Goal: Transaction & Acquisition: Purchase product/service

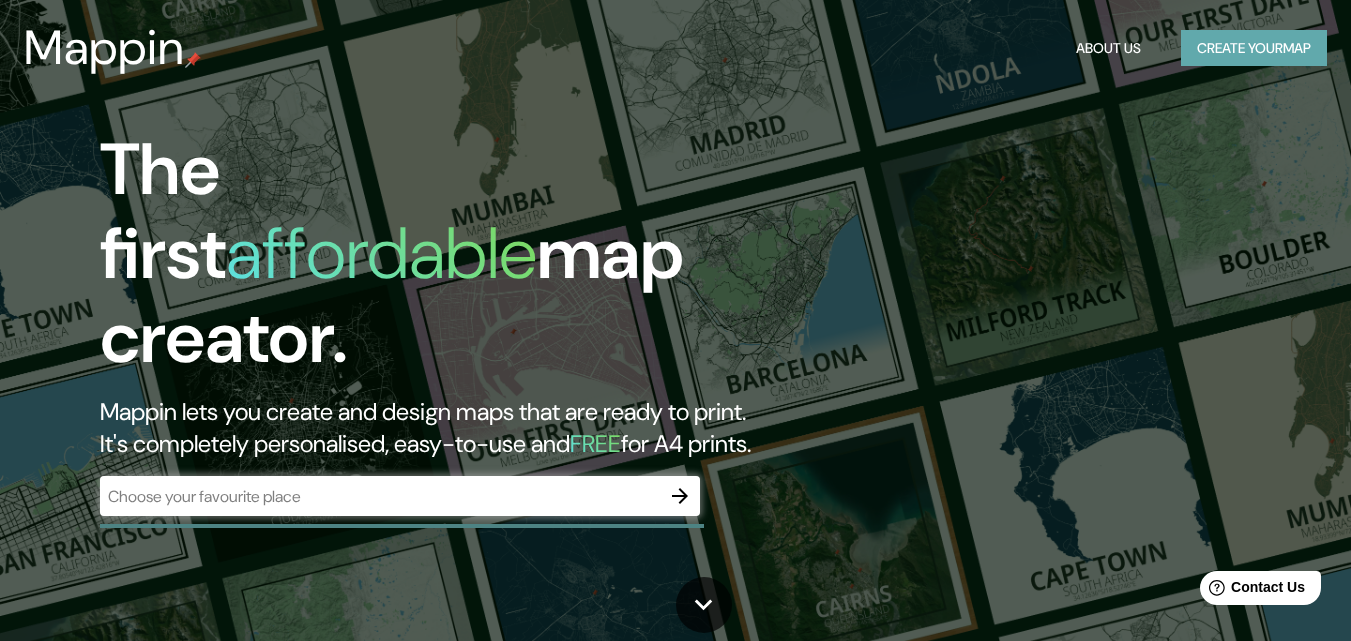
click at [1229, 44] on button "Create your map" at bounding box center [1254, 48] width 146 height 37
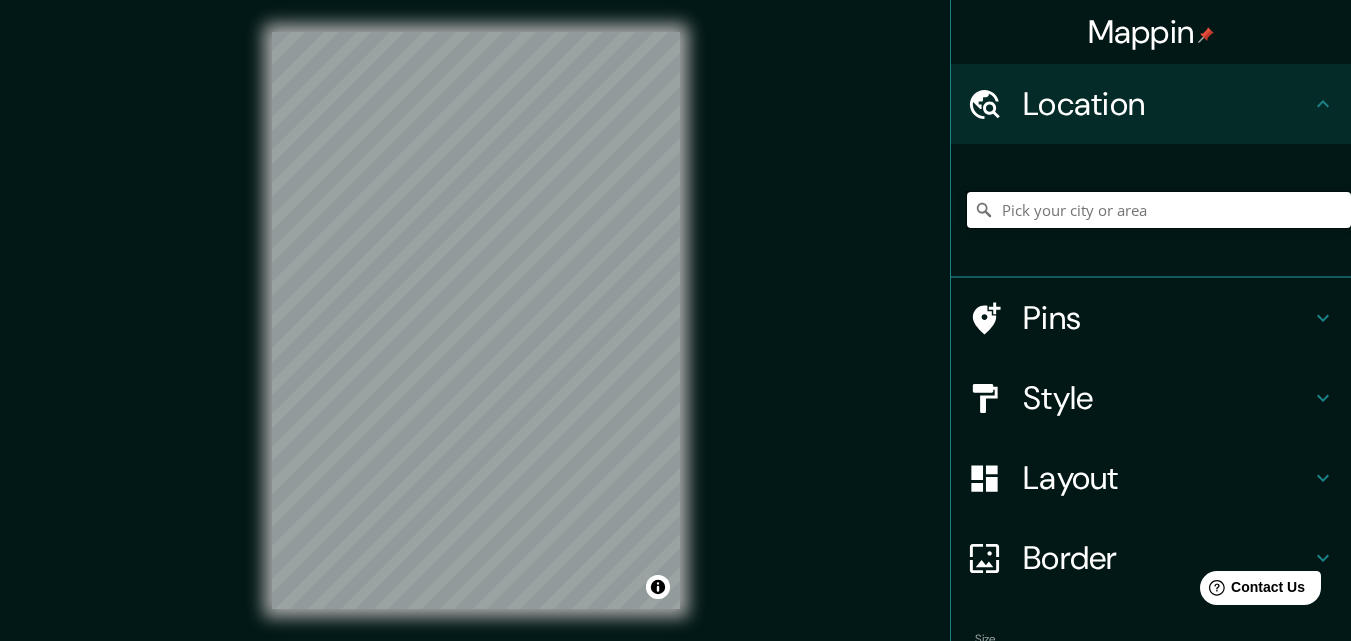
click at [1084, 215] on input "Pick your city or area" at bounding box center [1159, 210] width 384 height 36
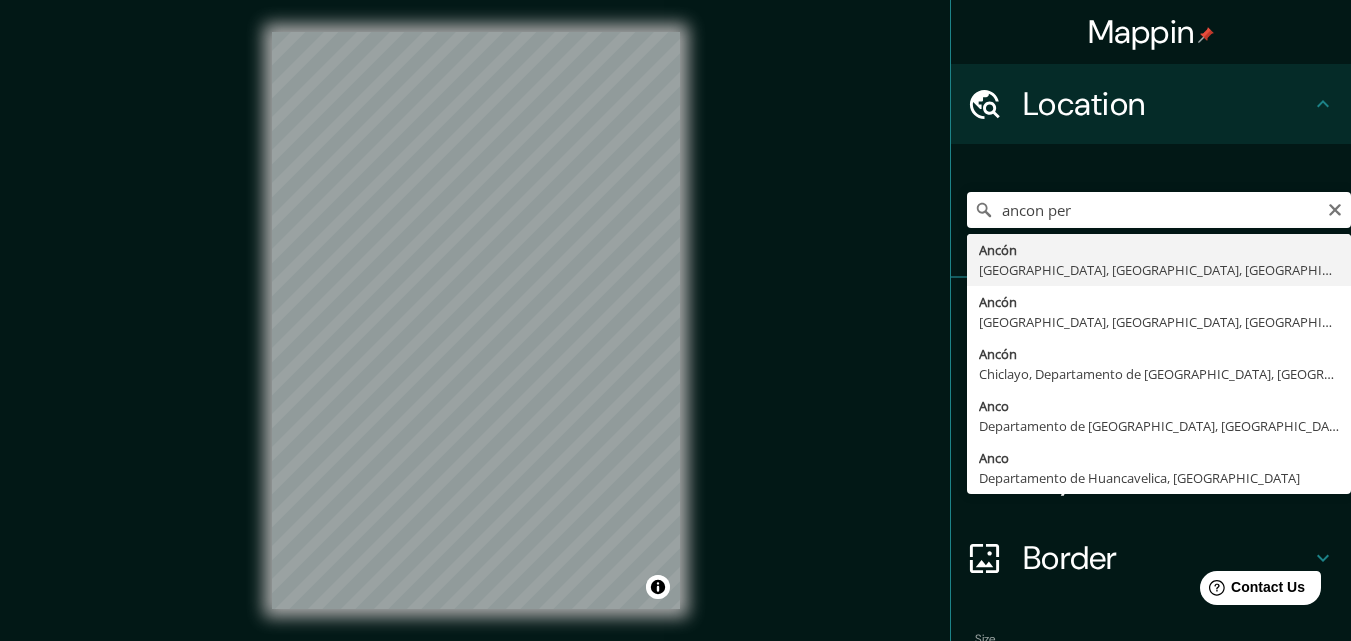
type input "Ancón, [GEOGRAPHIC_DATA], [GEOGRAPHIC_DATA], [GEOGRAPHIC_DATA]"
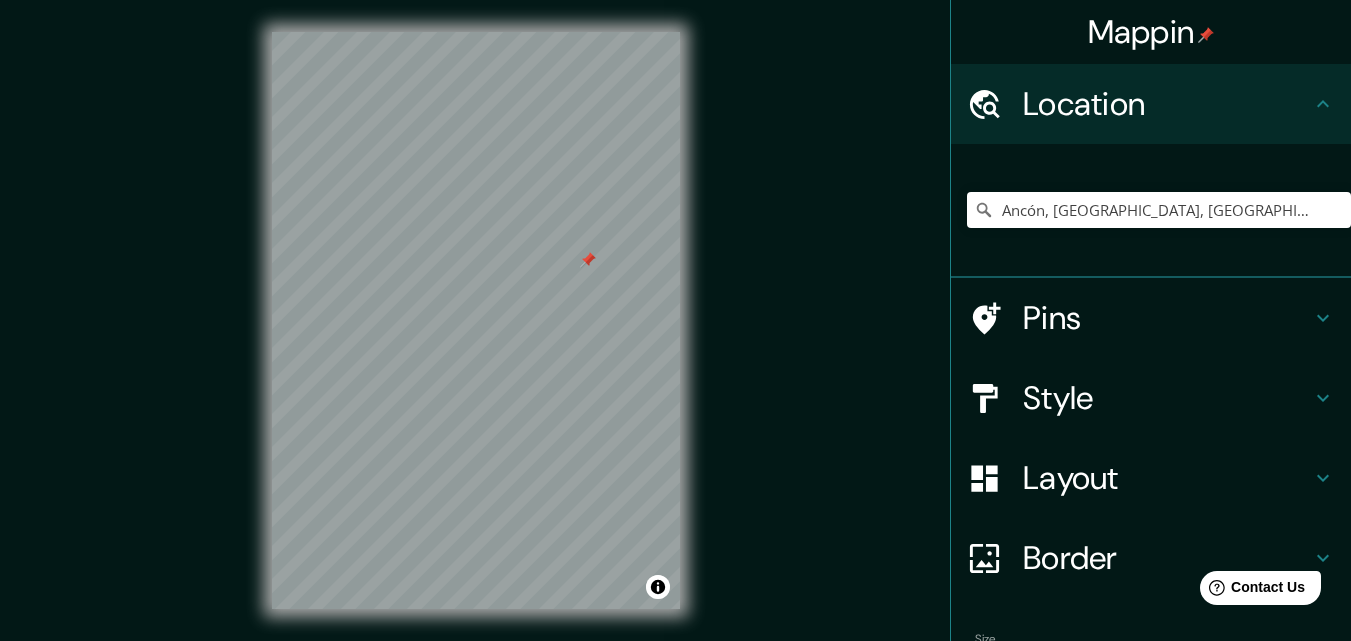
click at [1095, 329] on h4 "Pins" at bounding box center [1167, 318] width 288 height 40
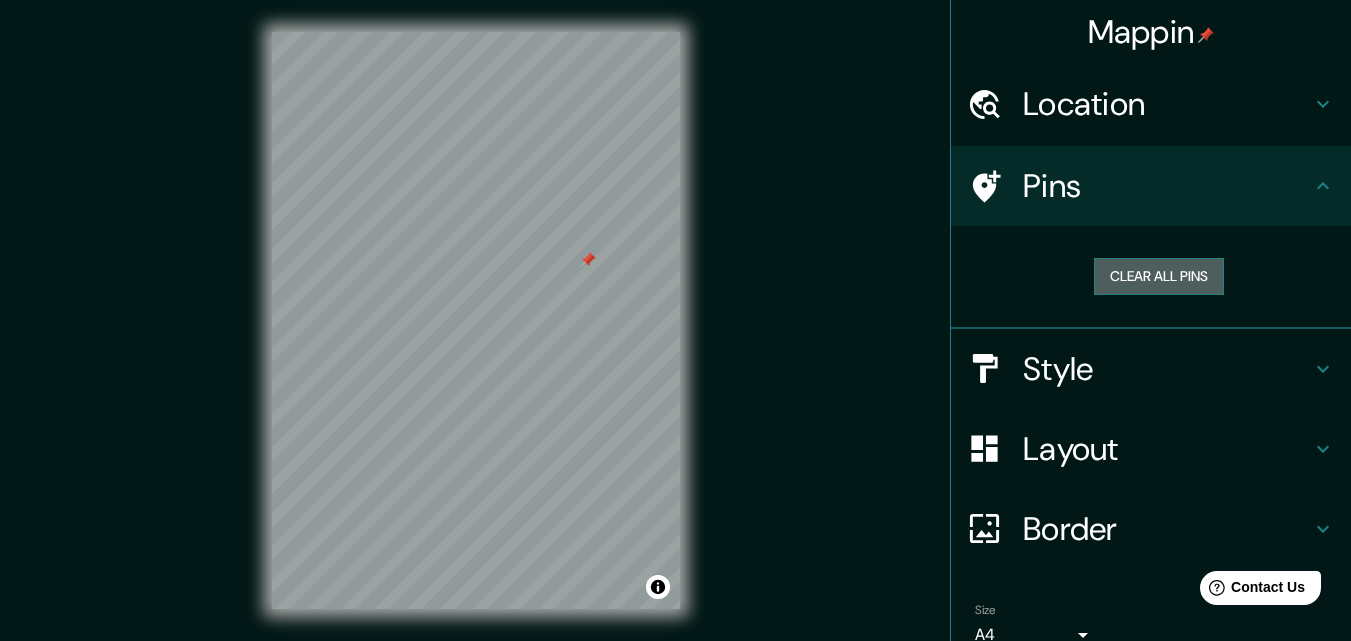
click at [1145, 287] on button "Clear all pins" at bounding box center [1159, 276] width 130 height 37
click at [1215, 271] on div "Clear all pins" at bounding box center [1159, 276] width 352 height 37
click at [1194, 278] on button "Clear all pins" at bounding box center [1159, 276] width 130 height 37
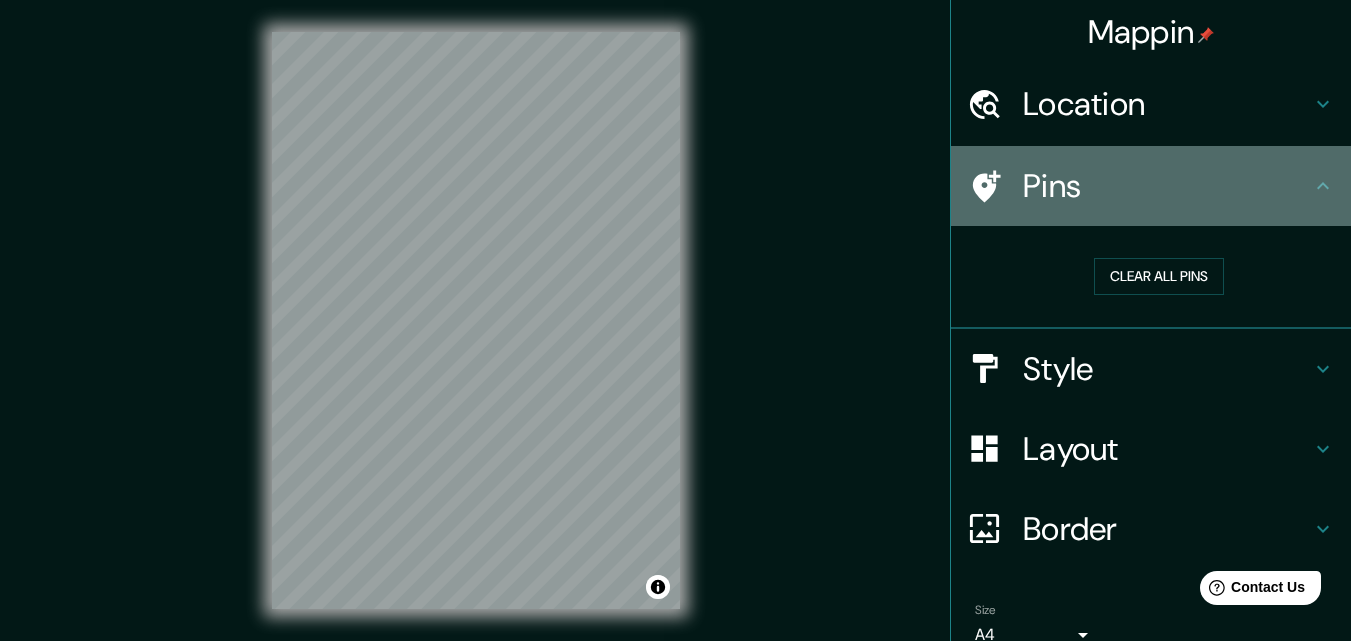
click at [1317, 187] on icon at bounding box center [1323, 185] width 12 height 7
click at [1311, 184] on icon at bounding box center [1323, 186] width 24 height 24
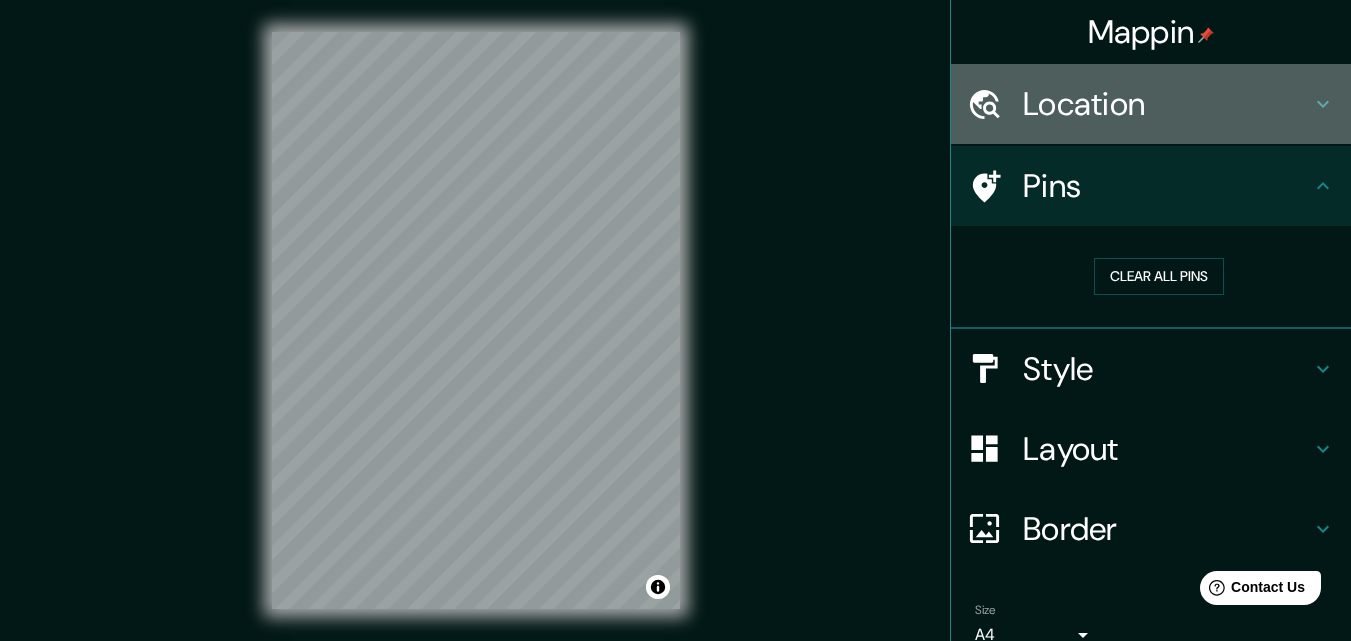
click at [1307, 91] on div "Location" at bounding box center [1151, 104] width 400 height 80
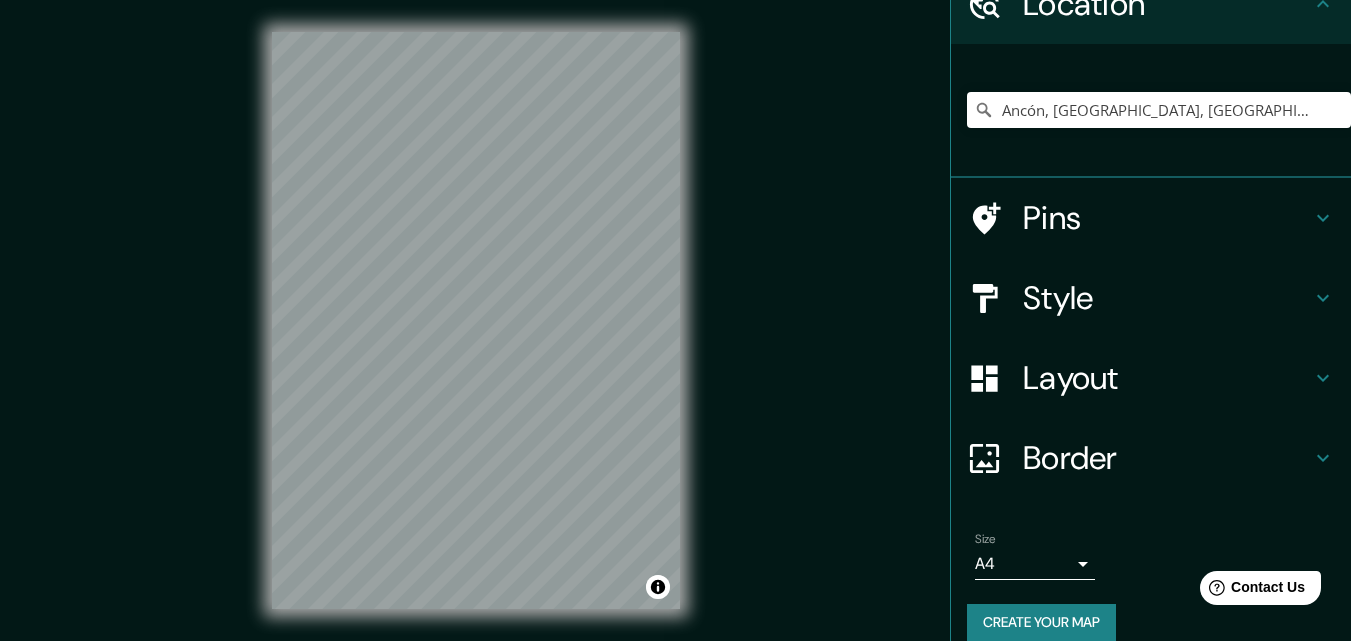
click at [1098, 221] on h4 "Pins" at bounding box center [1167, 218] width 288 height 40
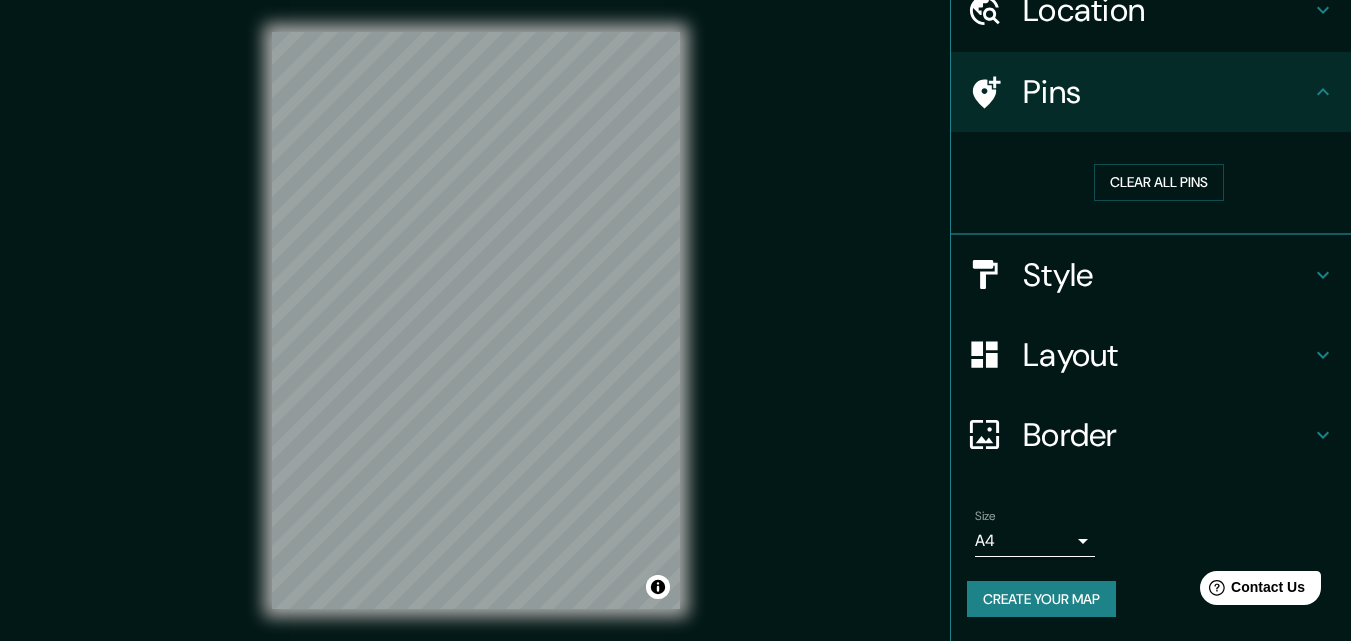
scroll to position [94, 0]
click at [1156, 189] on button "Clear all pins" at bounding box center [1159, 182] width 130 height 37
click at [1124, 422] on h4 "Border" at bounding box center [1167, 435] width 288 height 40
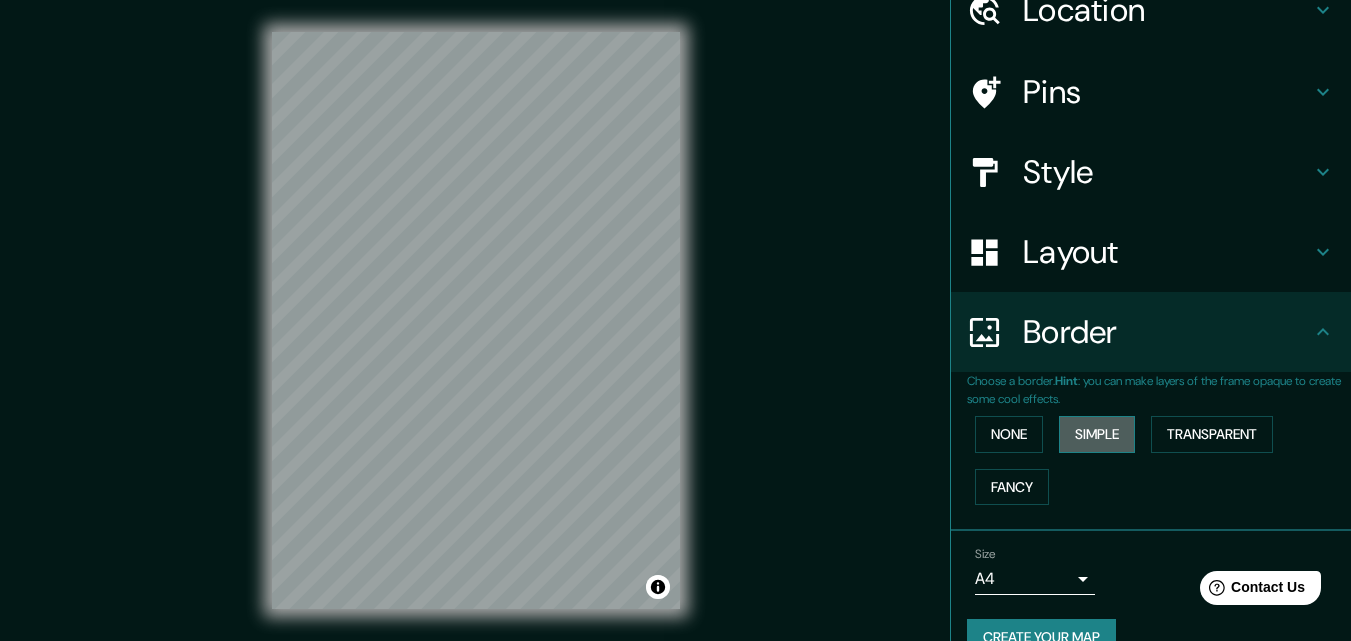
click at [1086, 438] on button "Simple" at bounding box center [1097, 434] width 76 height 37
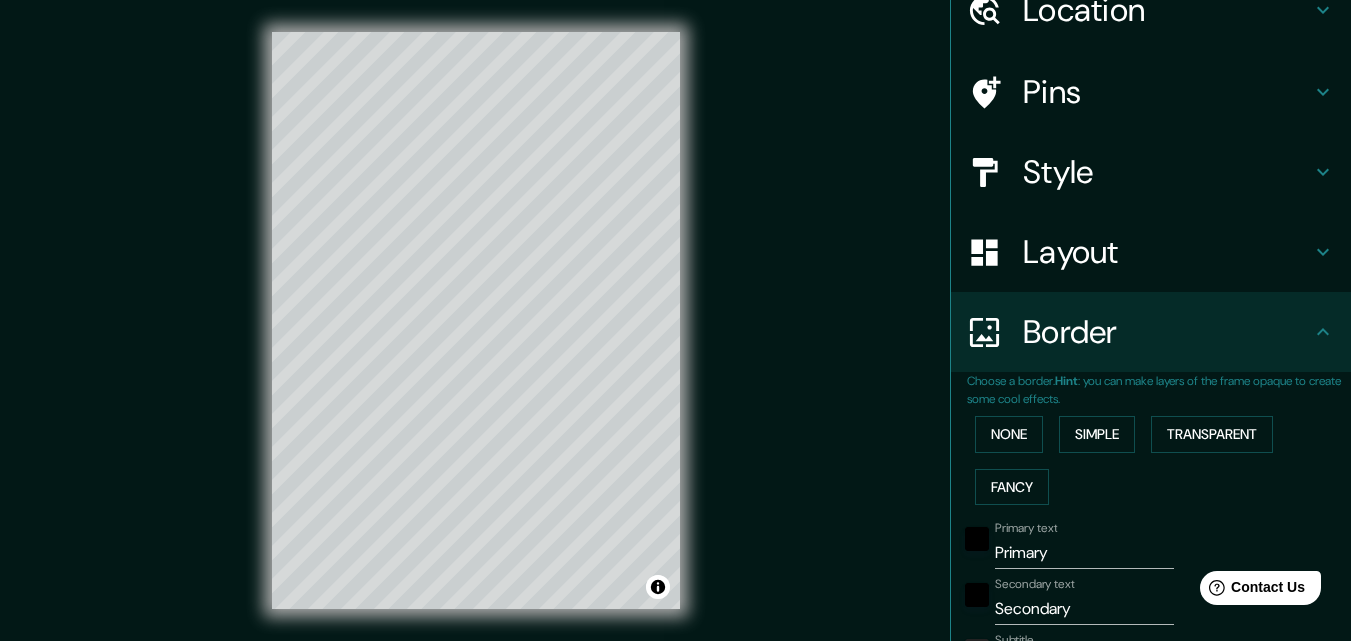
scroll to position [0, 0]
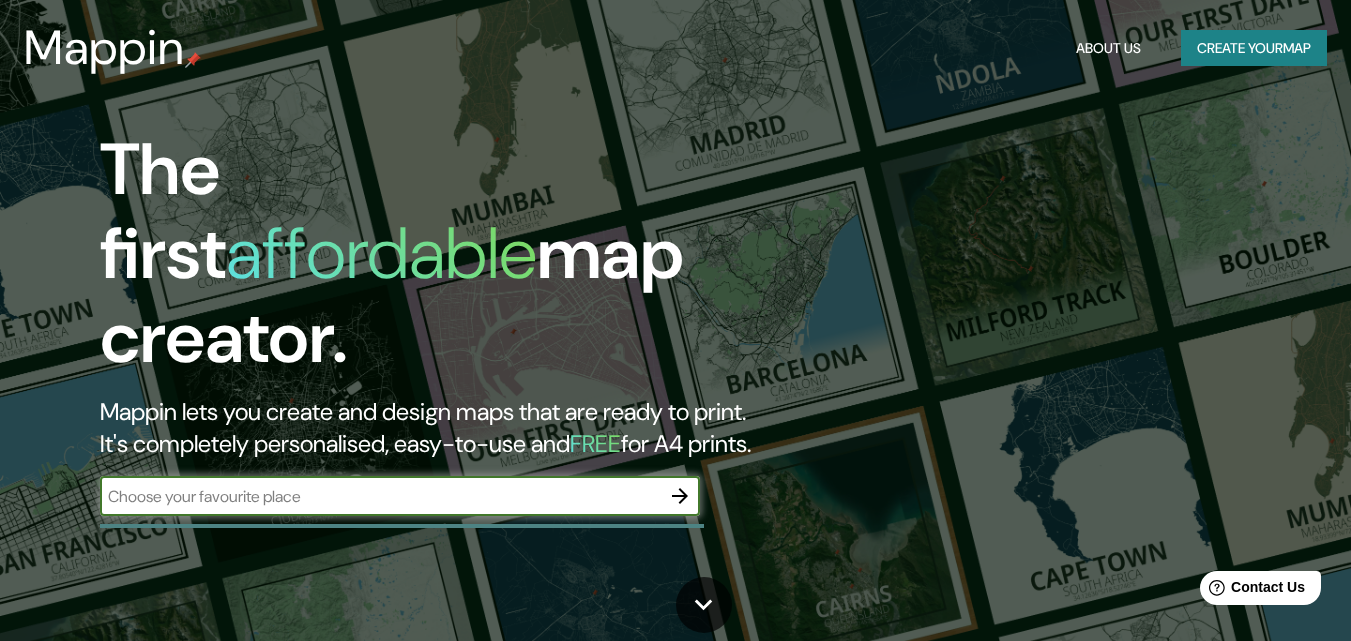
click at [1215, 40] on button "Create your map" at bounding box center [1254, 48] width 146 height 37
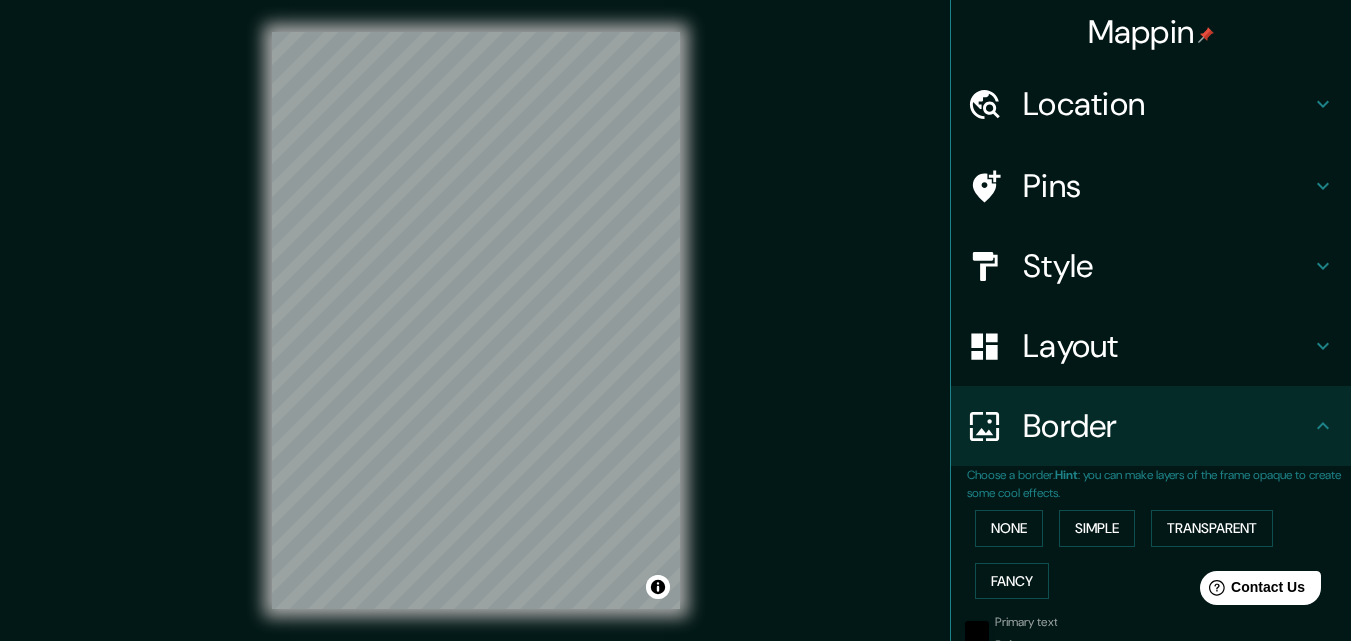
click at [1053, 123] on h4 "Location" at bounding box center [1167, 104] width 288 height 40
type input "181"
type input "36"
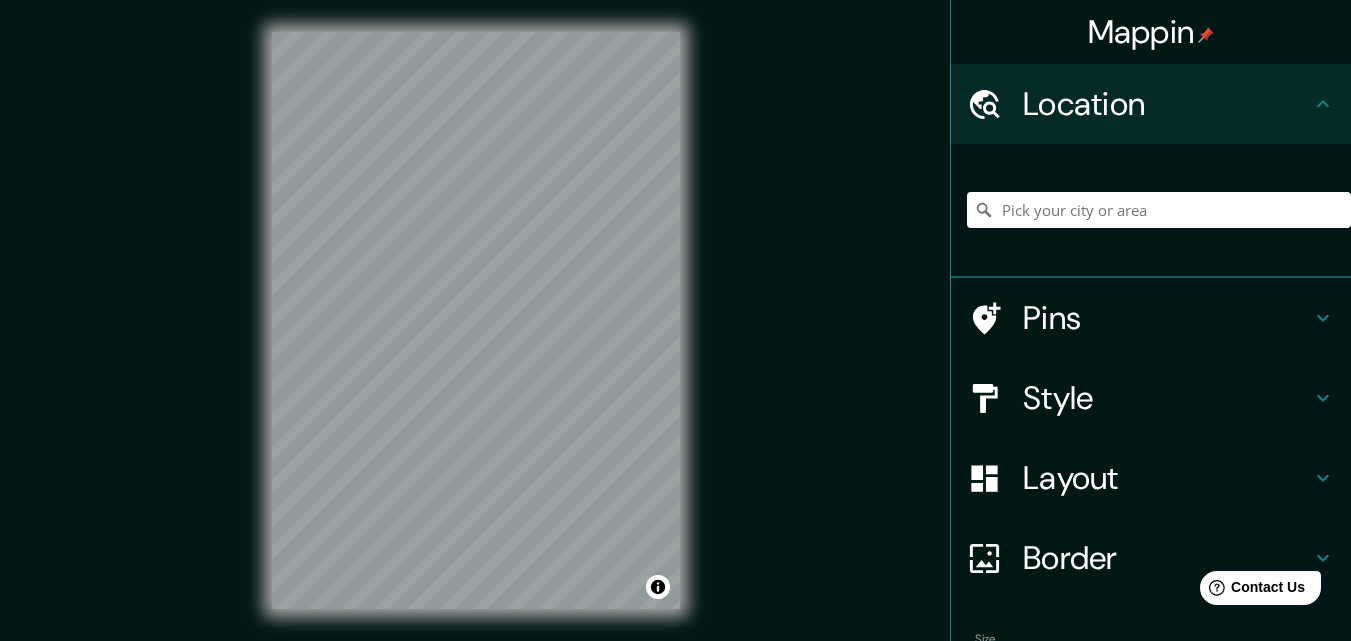
click at [1080, 193] on div at bounding box center [1159, 210] width 384 height 100
click at [1080, 202] on input "Pick your city or area" at bounding box center [1159, 210] width 384 height 36
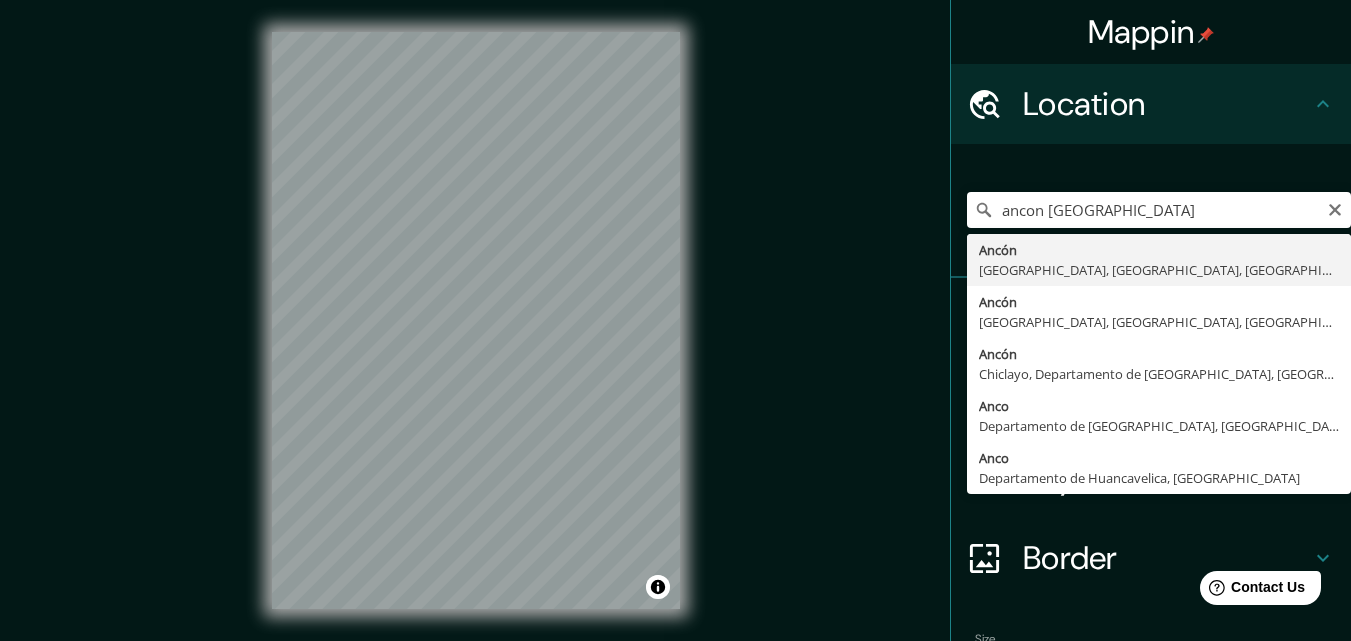
type input "Ancón, [GEOGRAPHIC_DATA], [GEOGRAPHIC_DATA], [GEOGRAPHIC_DATA]"
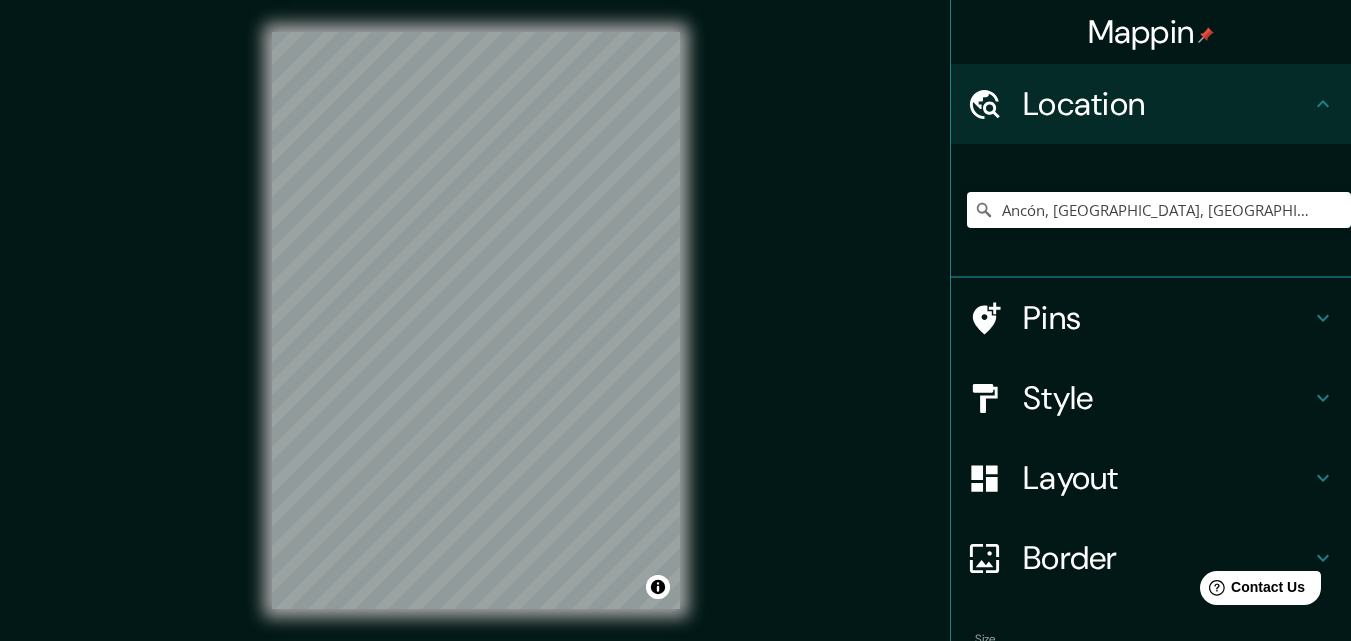
click at [1111, 409] on h4 "Style" at bounding box center [1167, 398] width 288 height 40
type input "181"
type input "36"
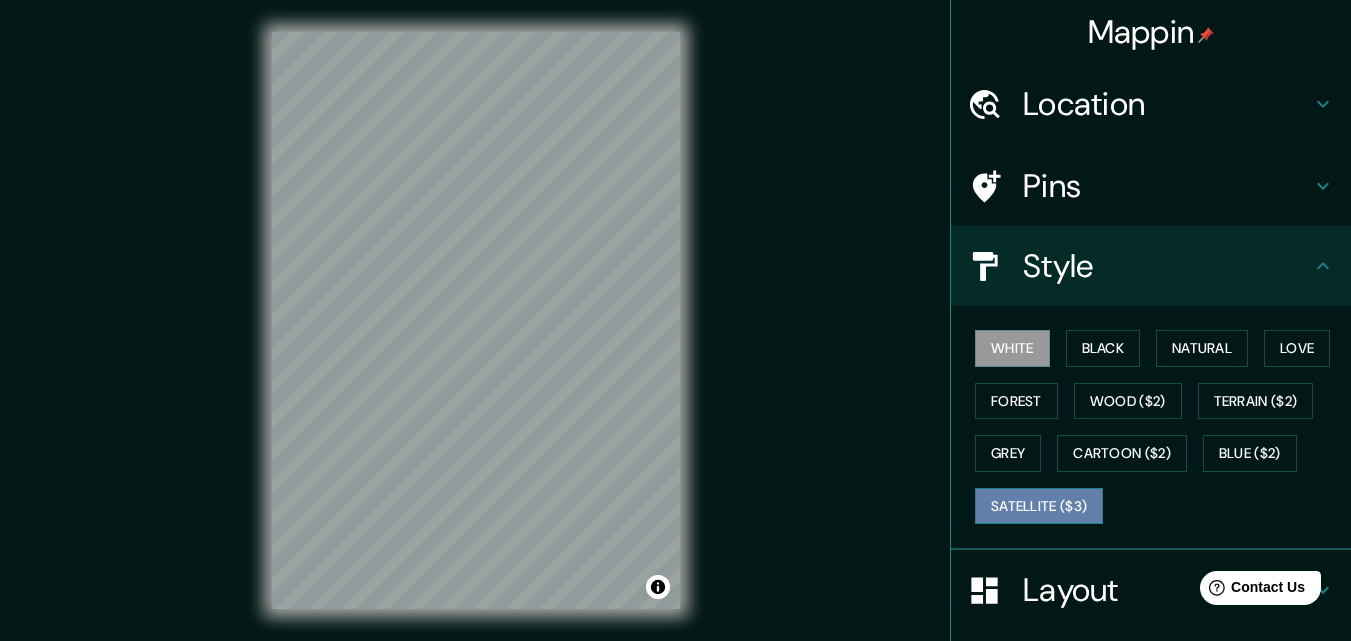
click at [1010, 504] on button "Satellite ($3)" at bounding box center [1039, 506] width 128 height 37
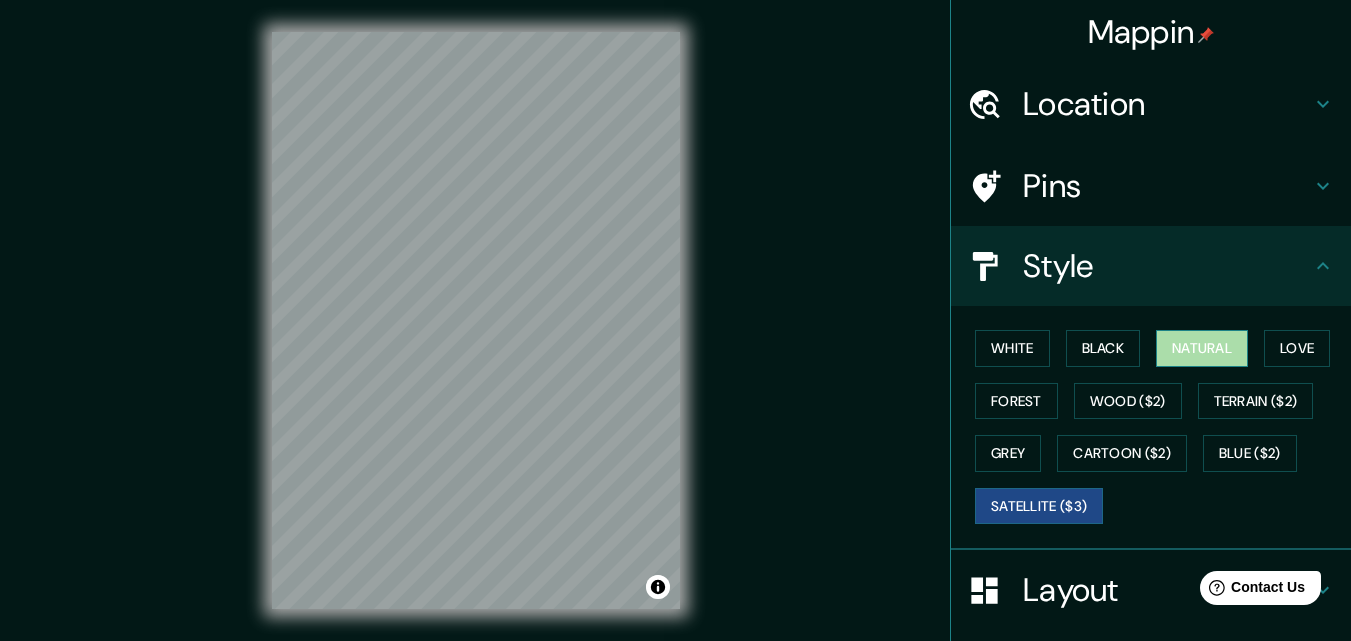
click at [1205, 334] on button "Natural" at bounding box center [1202, 348] width 92 height 37
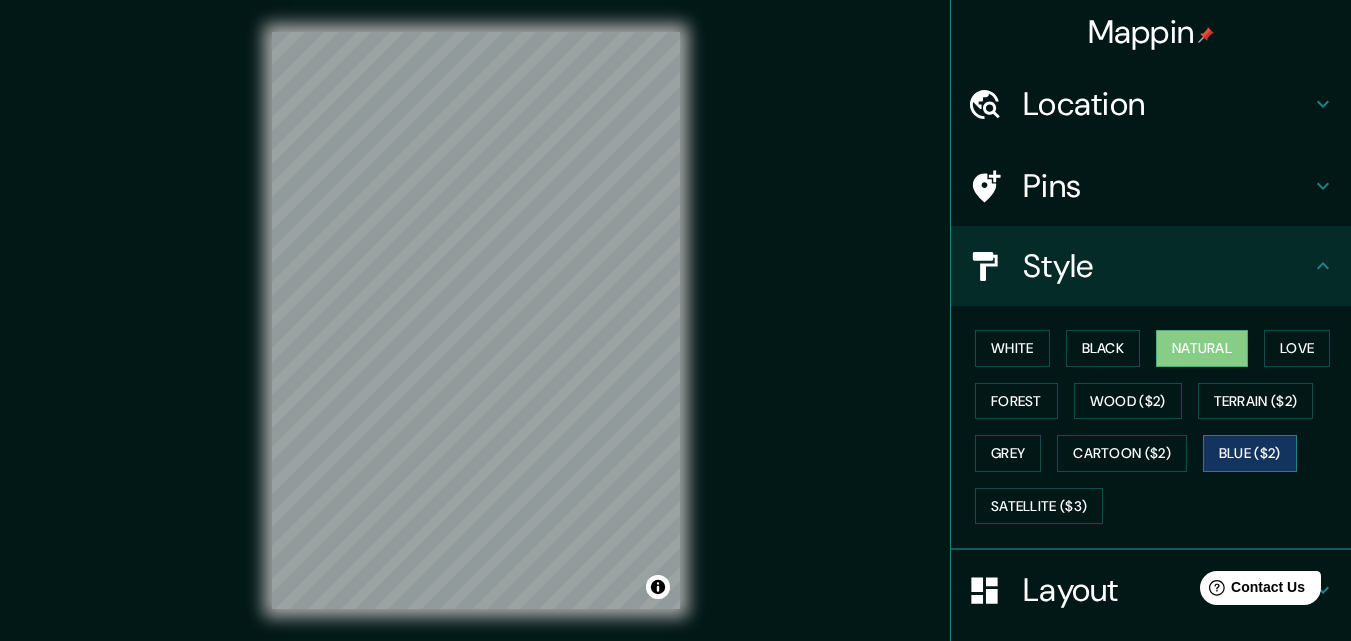
click at [1258, 440] on button "Blue ($2)" at bounding box center [1250, 453] width 94 height 37
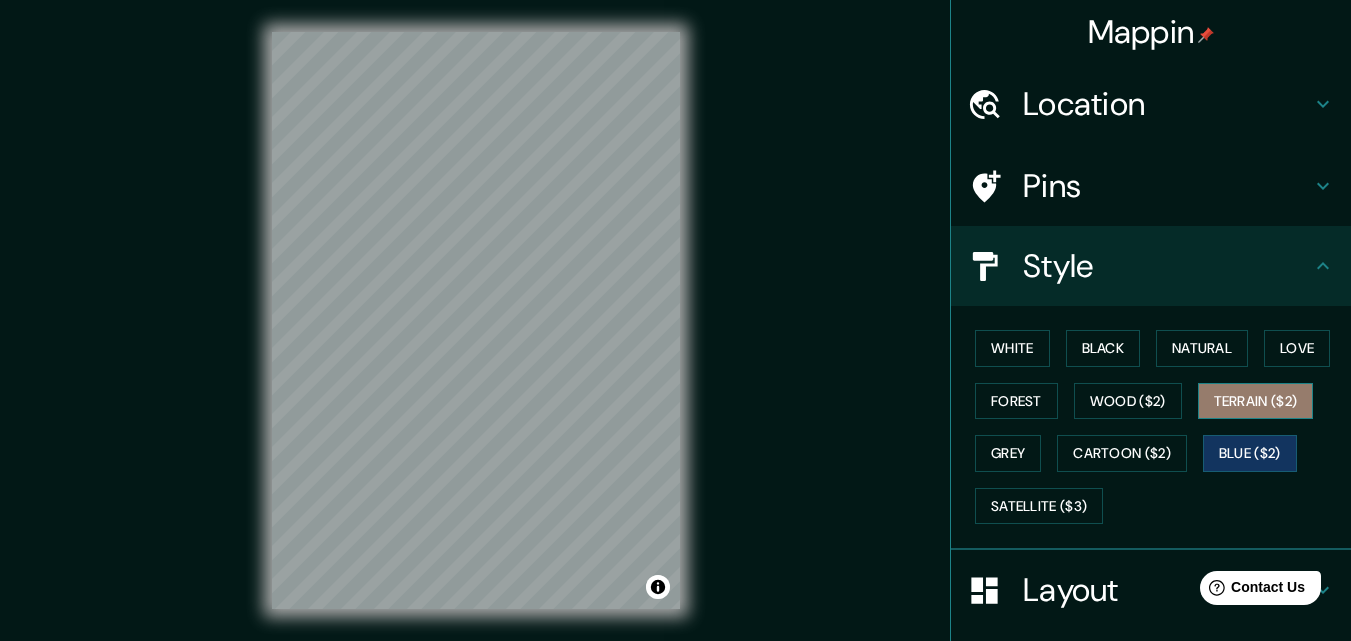
click at [1249, 412] on button "Terrain ($2)" at bounding box center [1256, 401] width 116 height 37
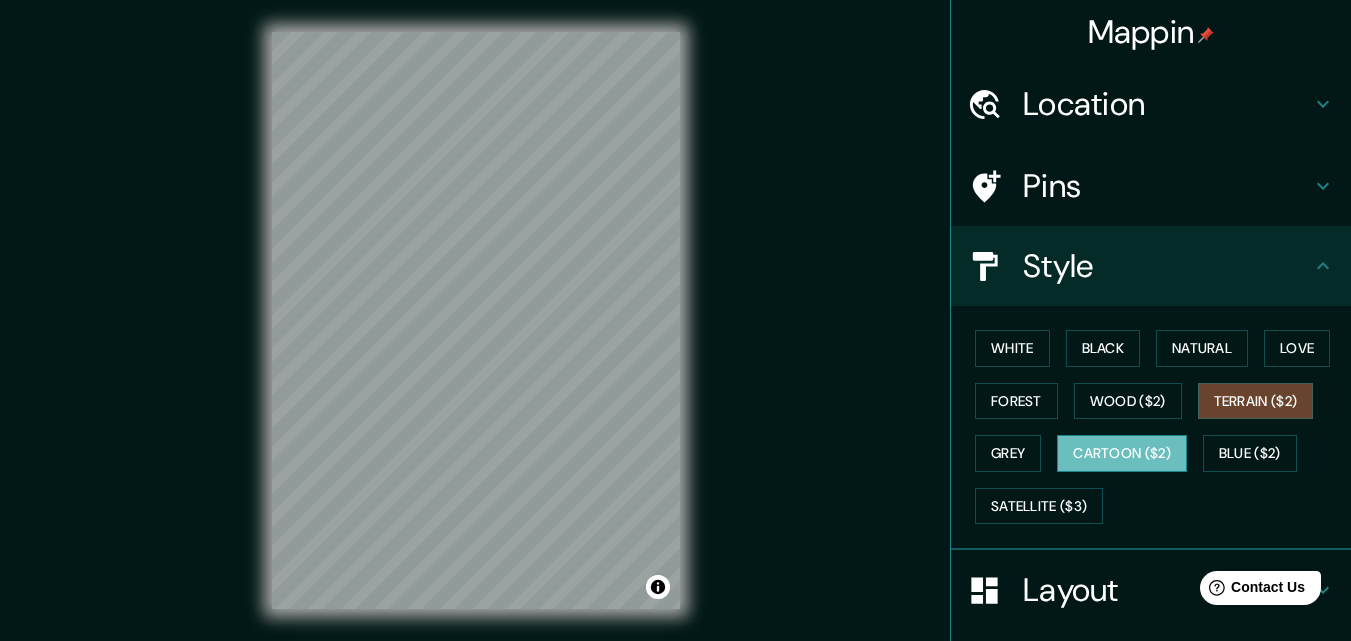
click at [1143, 436] on button "Cartoon ($2)" at bounding box center [1122, 453] width 130 height 37
click at [1022, 402] on button "Forest" at bounding box center [1016, 401] width 83 height 37
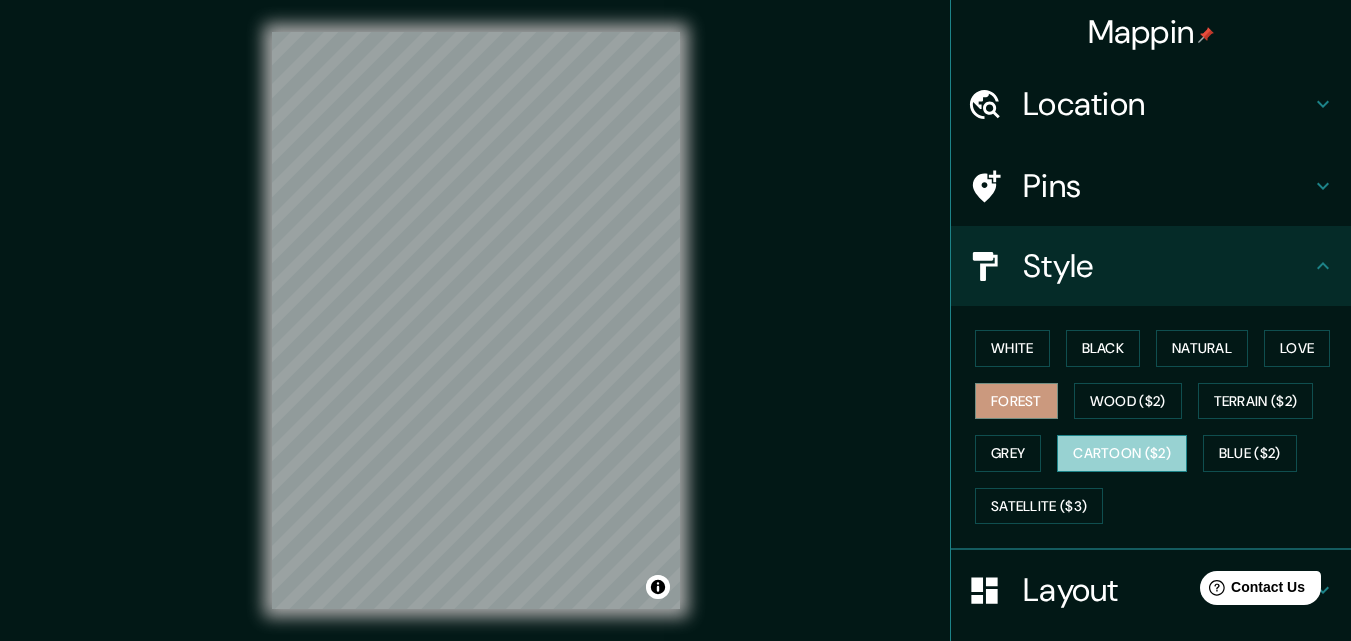
click at [1106, 439] on button "Cartoon ($2)" at bounding box center [1122, 453] width 130 height 37
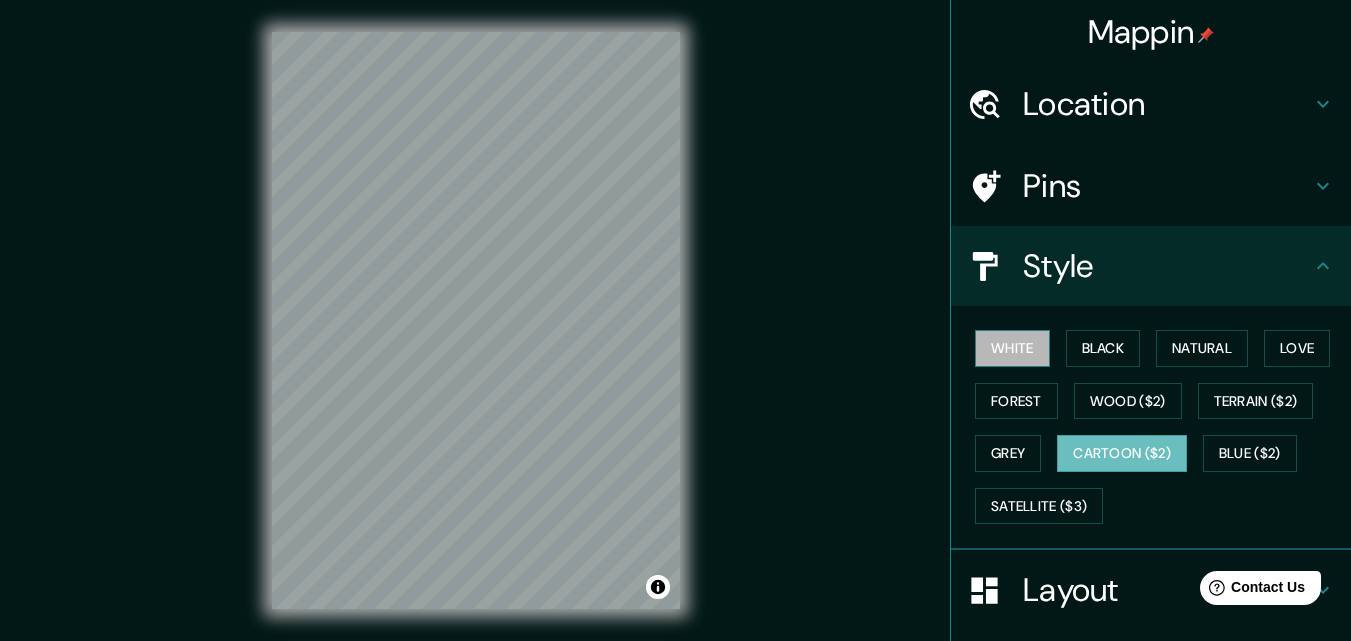
click at [1021, 360] on button "White" at bounding box center [1012, 348] width 75 height 37
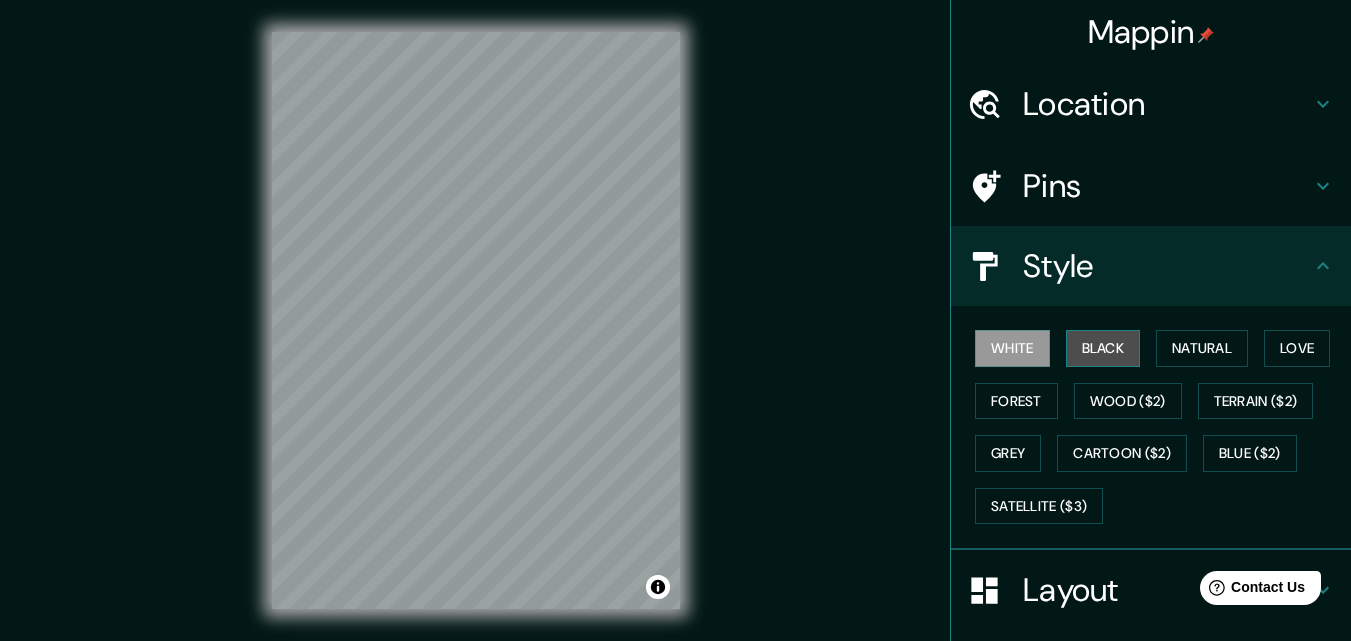
click at [1099, 341] on button "Black" at bounding box center [1103, 348] width 75 height 37
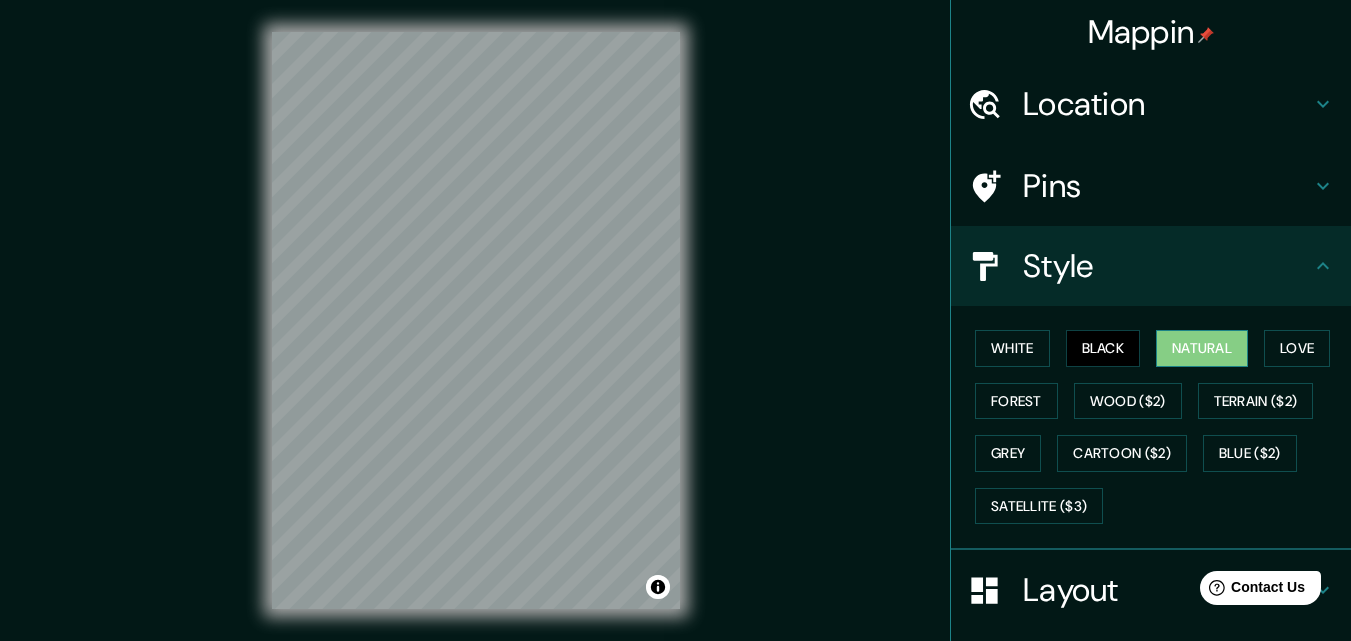
click at [1182, 342] on button "Natural" at bounding box center [1202, 348] width 92 height 37
click at [1320, 342] on button "Love" at bounding box center [1297, 348] width 66 height 37
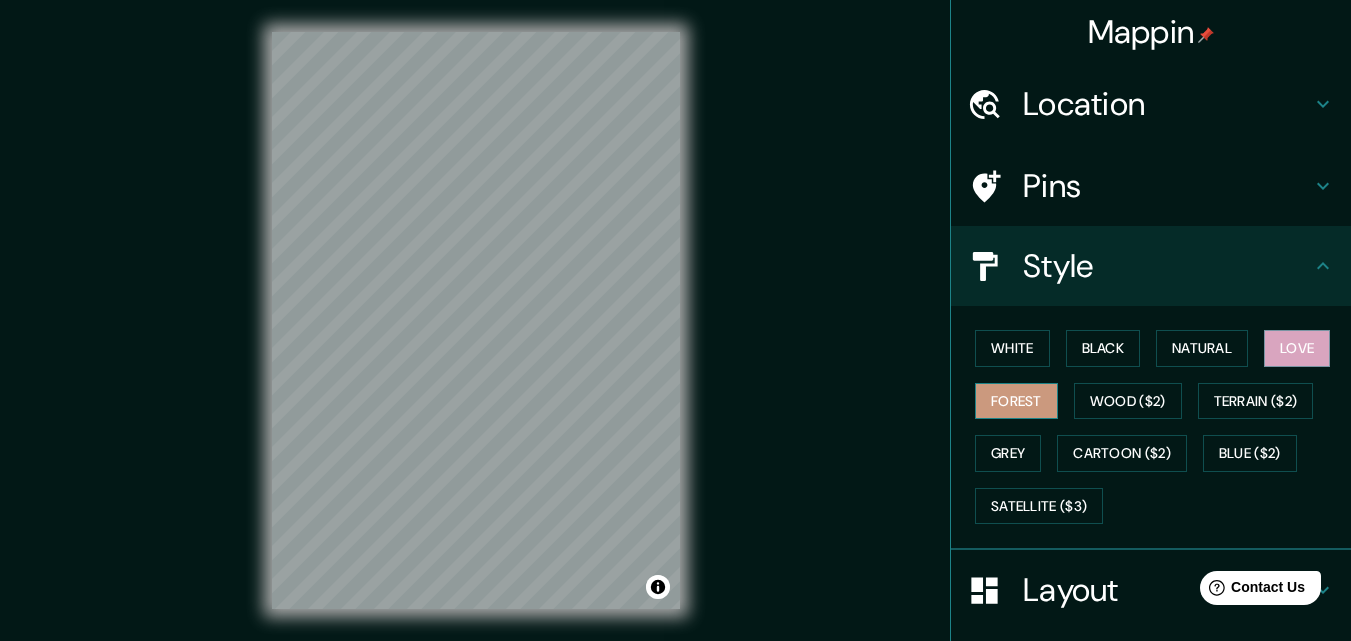
click at [1014, 392] on button "Forest" at bounding box center [1016, 401] width 83 height 37
click at [1125, 401] on button "Wood ($2)" at bounding box center [1128, 401] width 108 height 37
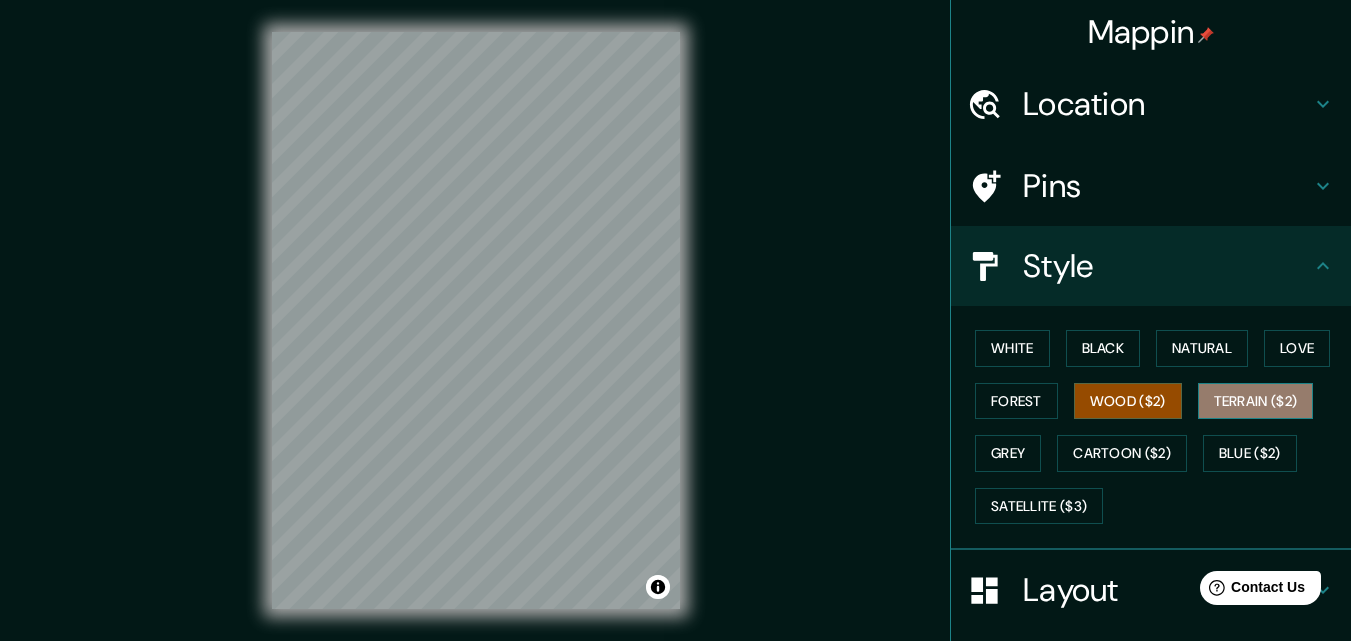
click at [1266, 399] on button "Terrain ($2)" at bounding box center [1256, 401] width 116 height 37
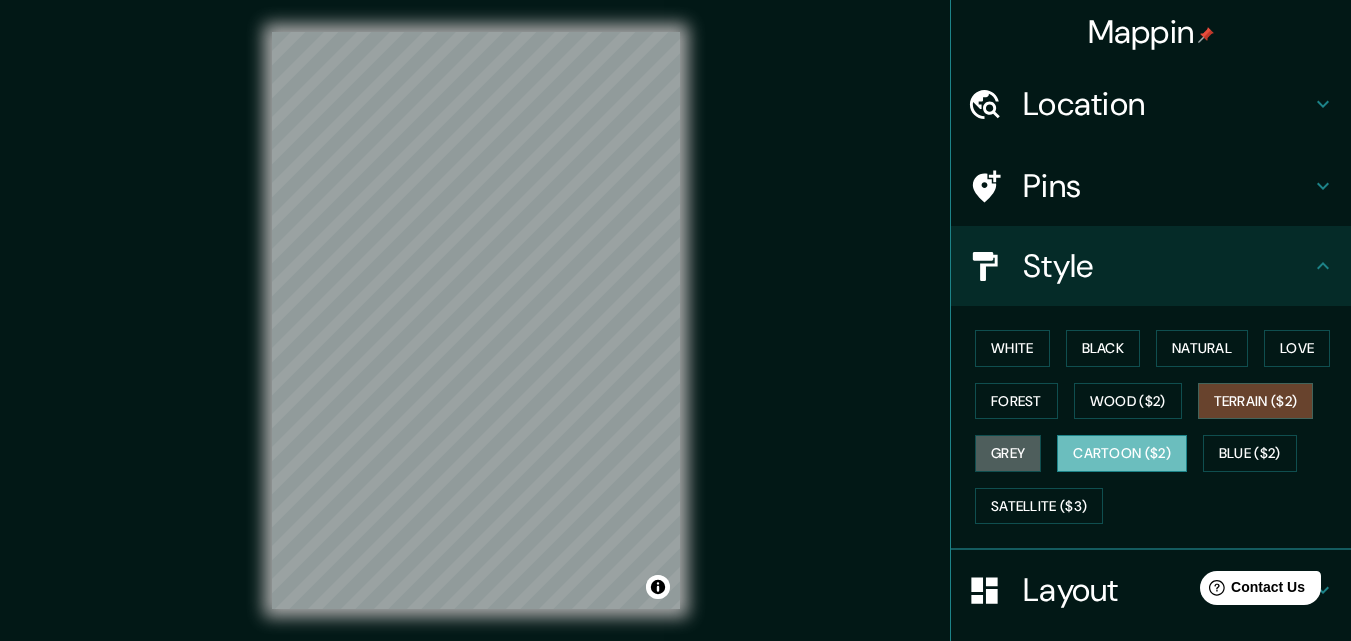
drag, startPoint x: 996, startPoint y: 451, endPoint x: 1053, endPoint y: 451, distance: 57.0
click at [997, 452] on button "Grey" at bounding box center [1008, 453] width 66 height 37
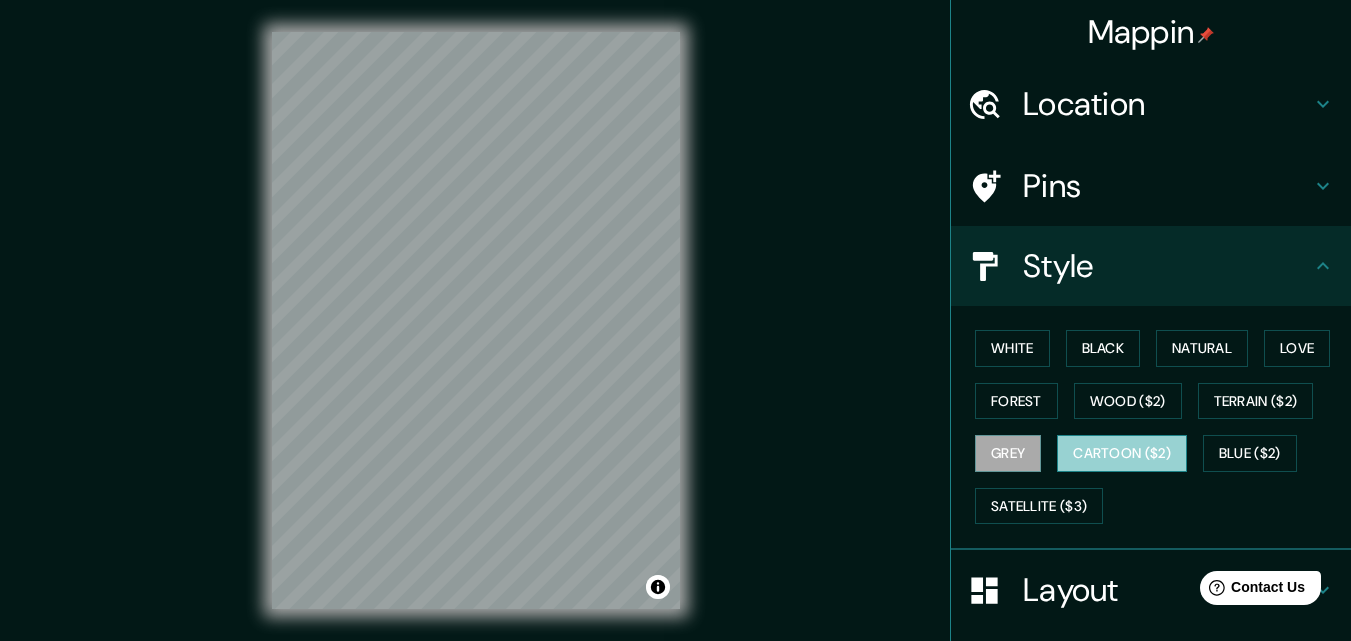
click at [1089, 451] on button "Cartoon ($2)" at bounding box center [1122, 453] width 130 height 37
click at [1189, 453] on div "White Black Natural Love Forest Wood ($2) Terrain ($2) Grey Cartoon ($2) Blue (…" at bounding box center [1159, 427] width 384 height 210
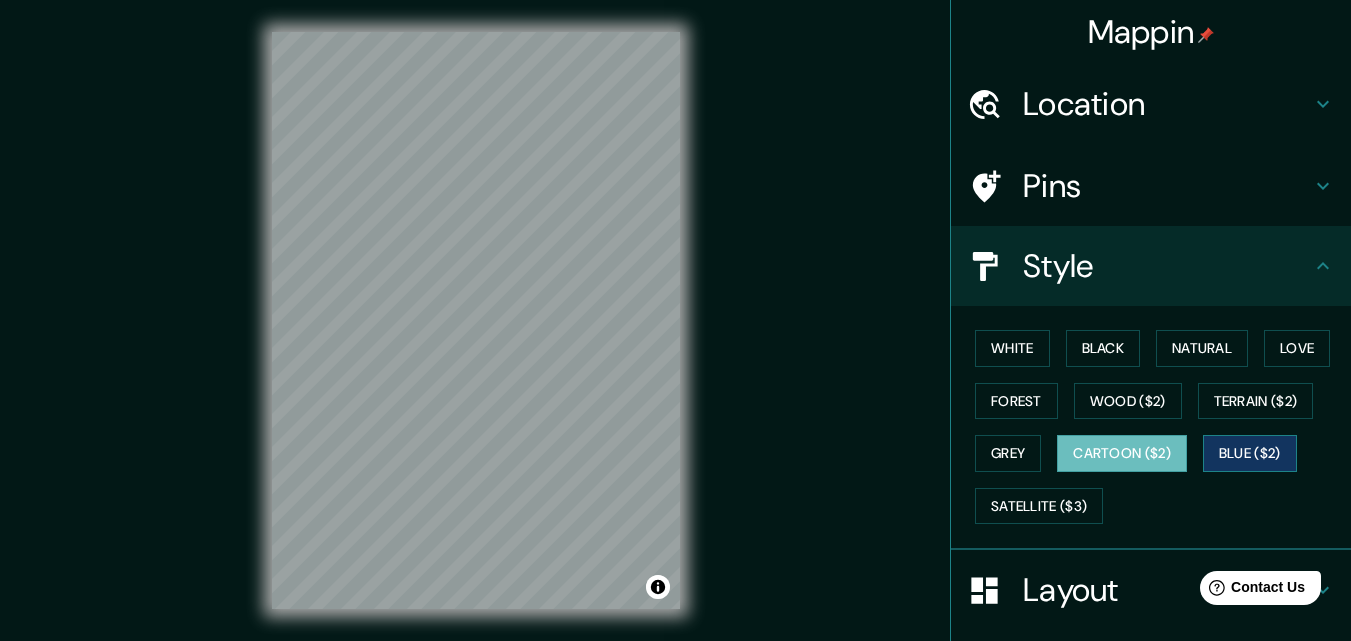
click at [1203, 453] on button "Blue ($2)" at bounding box center [1250, 453] width 94 height 37
click at [1128, 453] on button "Cartoon ($2)" at bounding box center [1122, 453] width 130 height 37
click at [1036, 500] on button "Satellite ($3)" at bounding box center [1039, 506] width 128 height 37
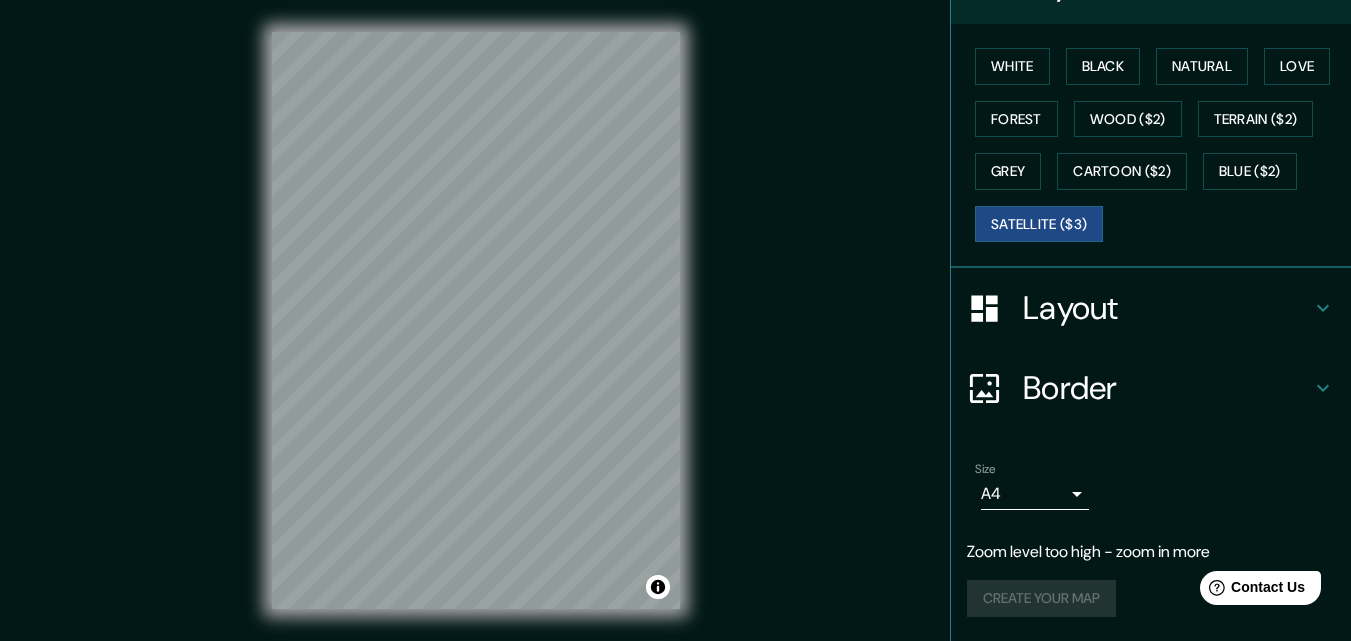
scroll to position [32, 0]
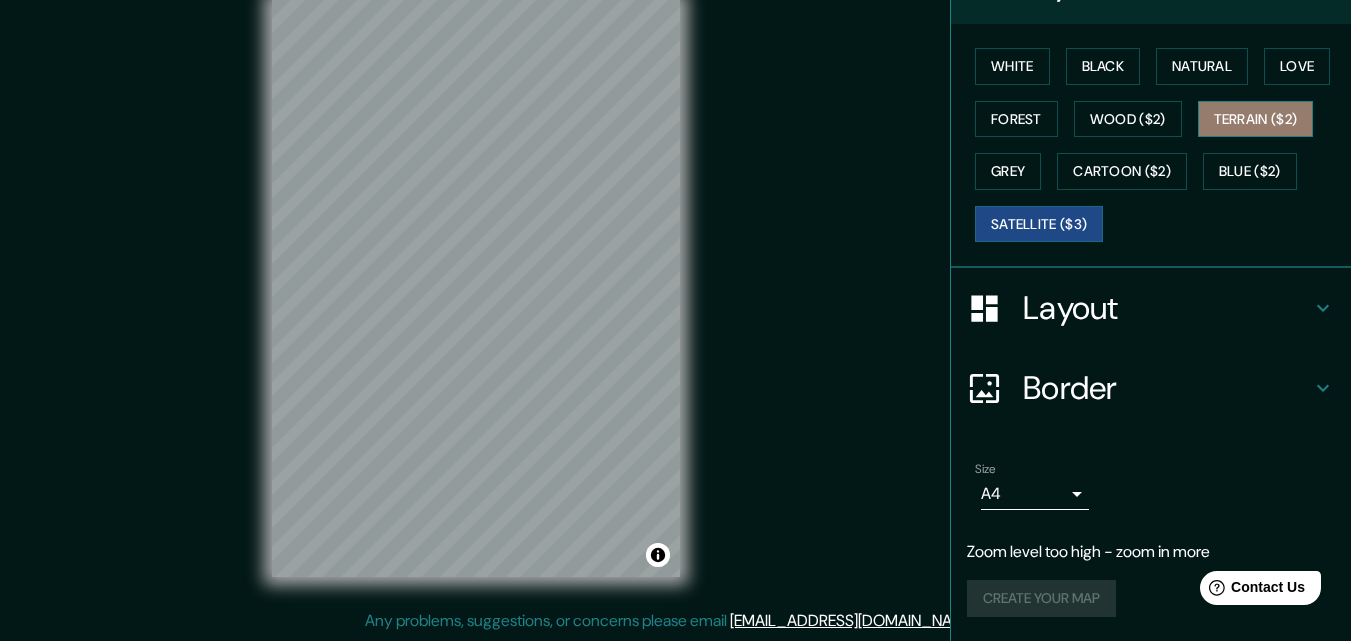
click at [1268, 121] on button "Terrain ($2)" at bounding box center [1256, 119] width 116 height 37
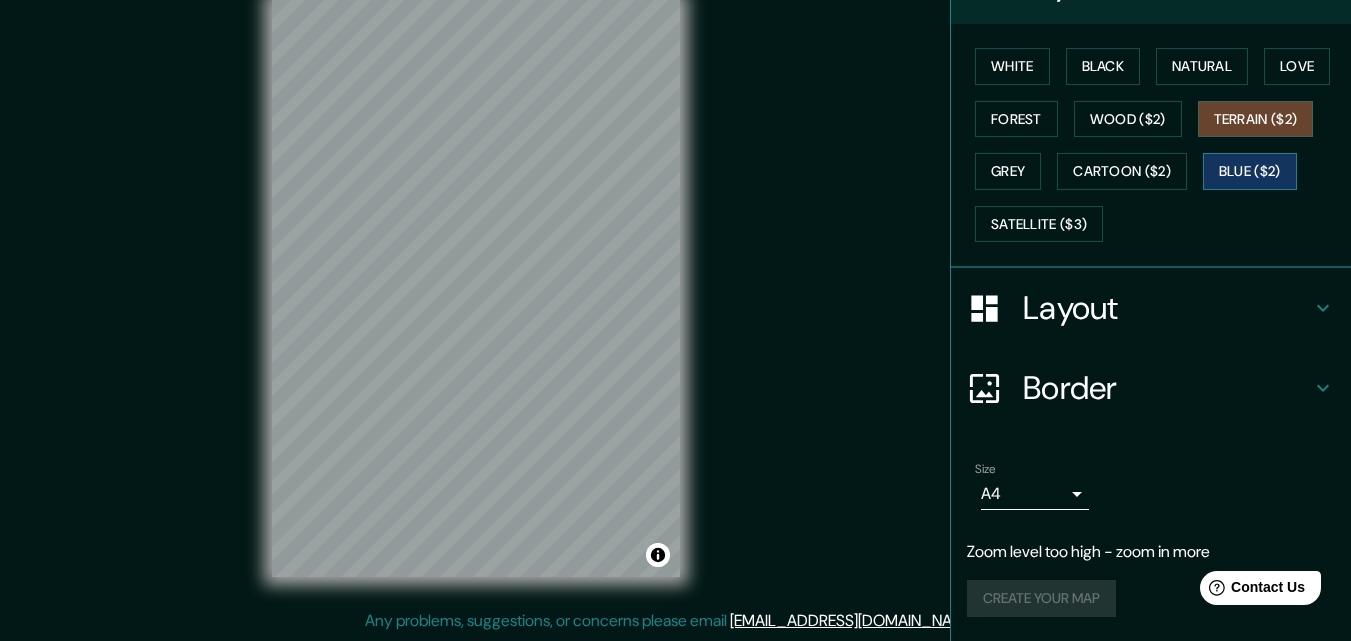
click at [1242, 175] on button "Blue ($2)" at bounding box center [1250, 171] width 94 height 37
click at [1272, 116] on button "Terrain ($2)" at bounding box center [1256, 119] width 116 height 37
click at [1205, 153] on button "Blue ($2)" at bounding box center [1250, 171] width 94 height 37
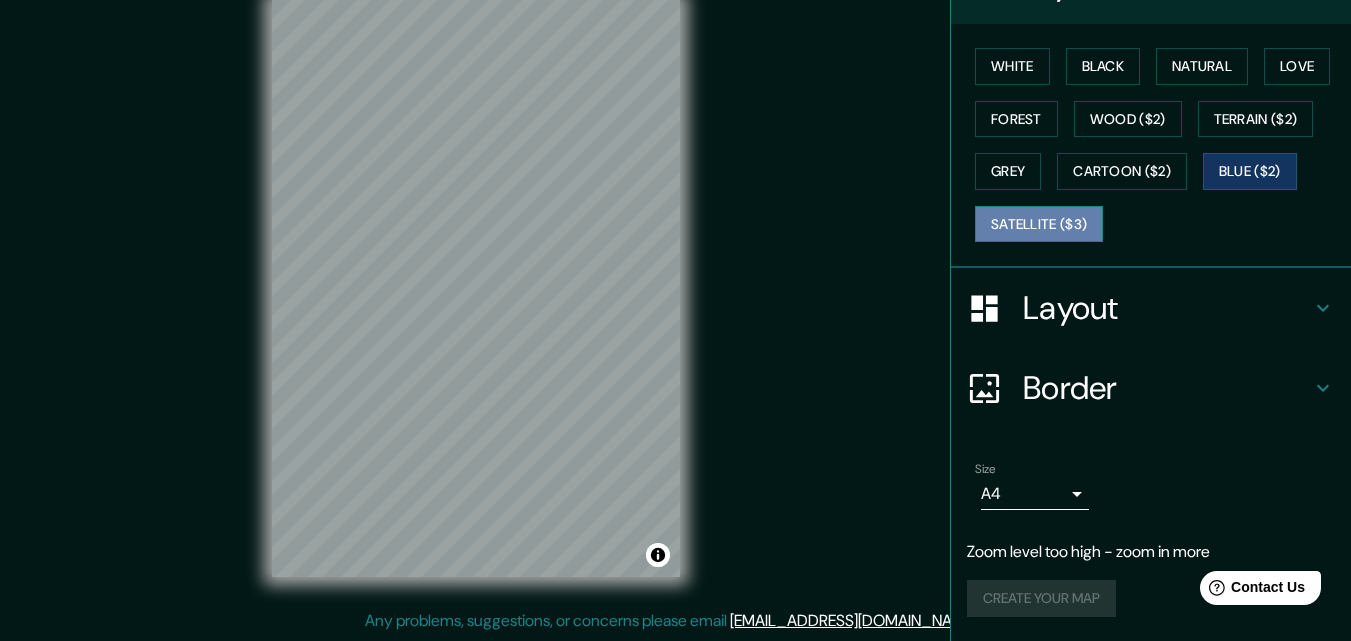
click at [992, 214] on button "Satellite ($3)" at bounding box center [1039, 224] width 128 height 37
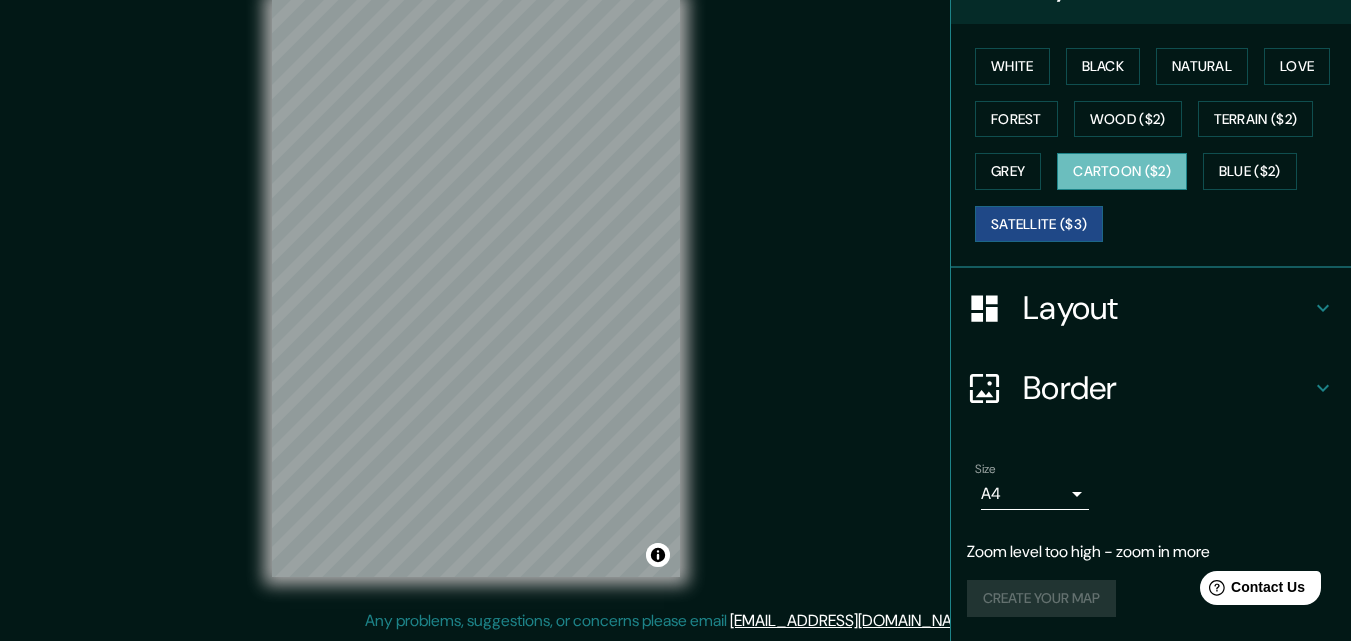
click at [1141, 176] on button "Cartoon ($2)" at bounding box center [1122, 171] width 130 height 37
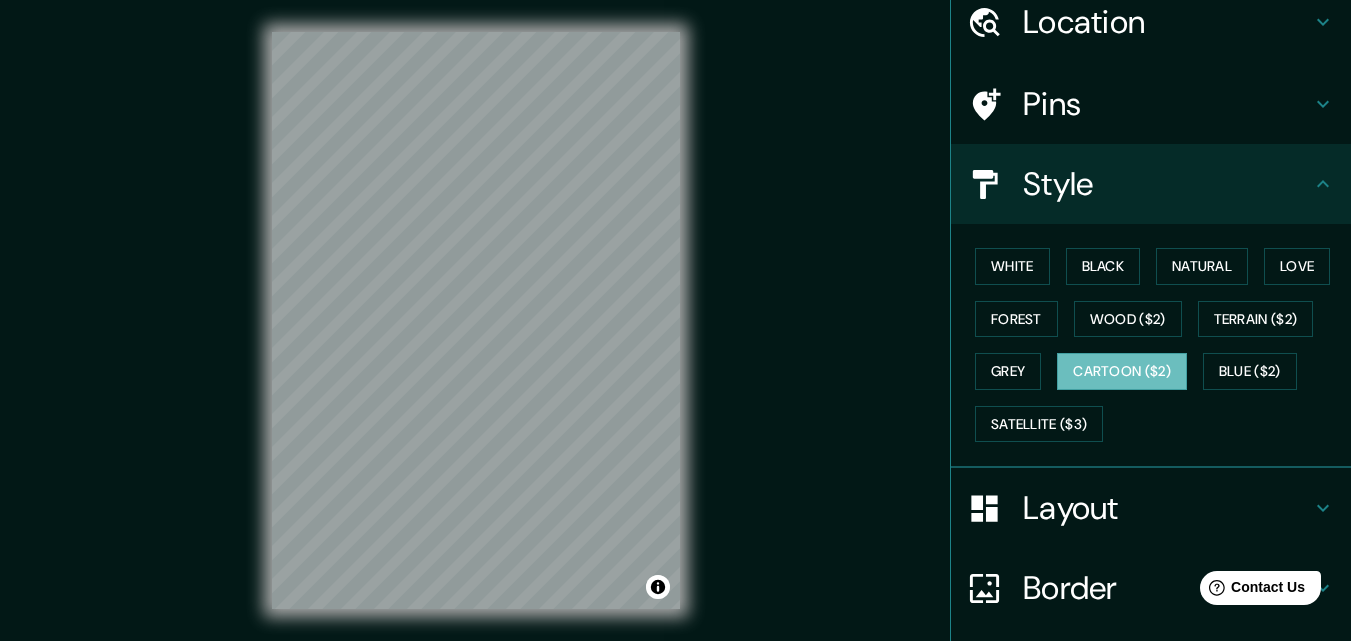
scroll to position [0, 0]
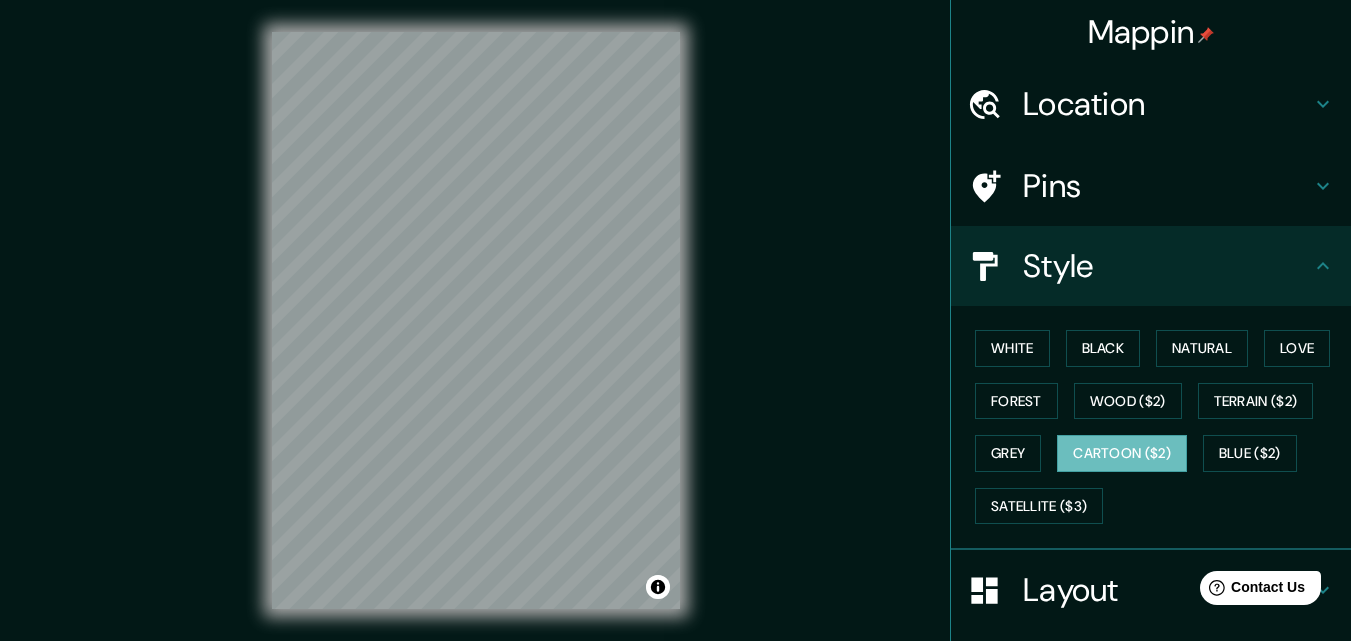
click at [1101, 111] on h4 "Location" at bounding box center [1167, 104] width 288 height 40
type input "181"
type input "36"
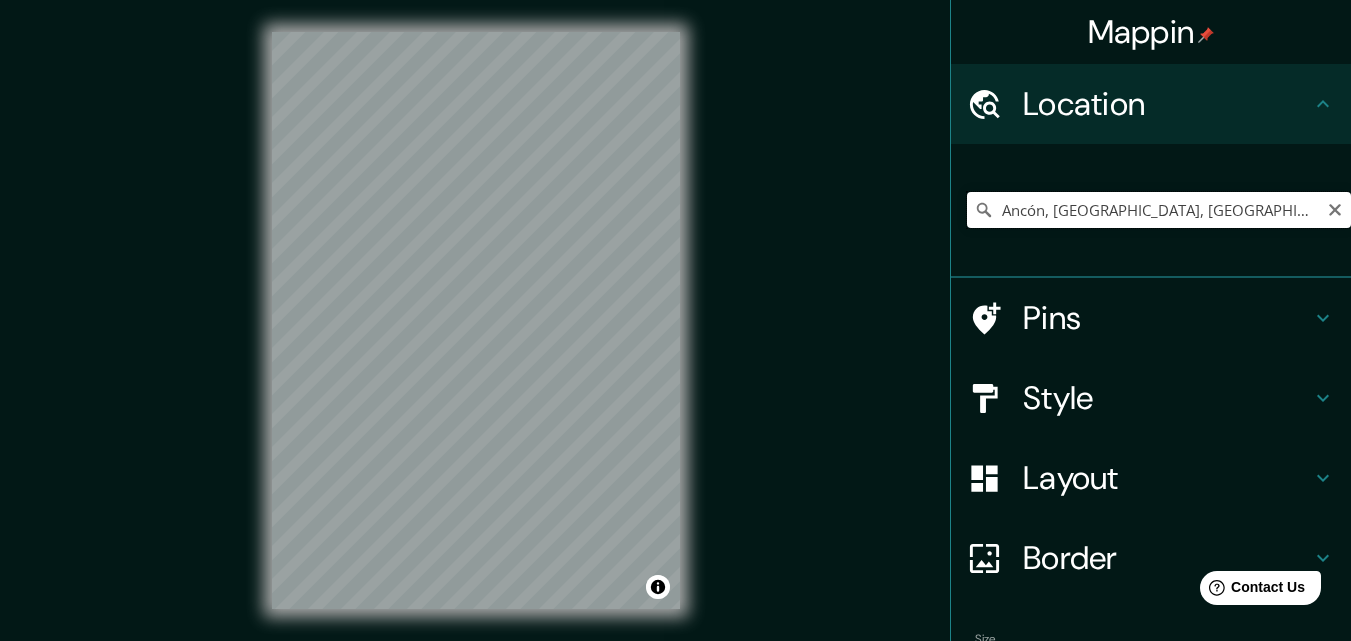
click at [1300, 221] on input "Ancón, [GEOGRAPHIC_DATA], [GEOGRAPHIC_DATA], [GEOGRAPHIC_DATA]" at bounding box center [1159, 210] width 384 height 36
click at [1081, 308] on h4 "Pins" at bounding box center [1167, 318] width 288 height 40
type input "181"
type input "36"
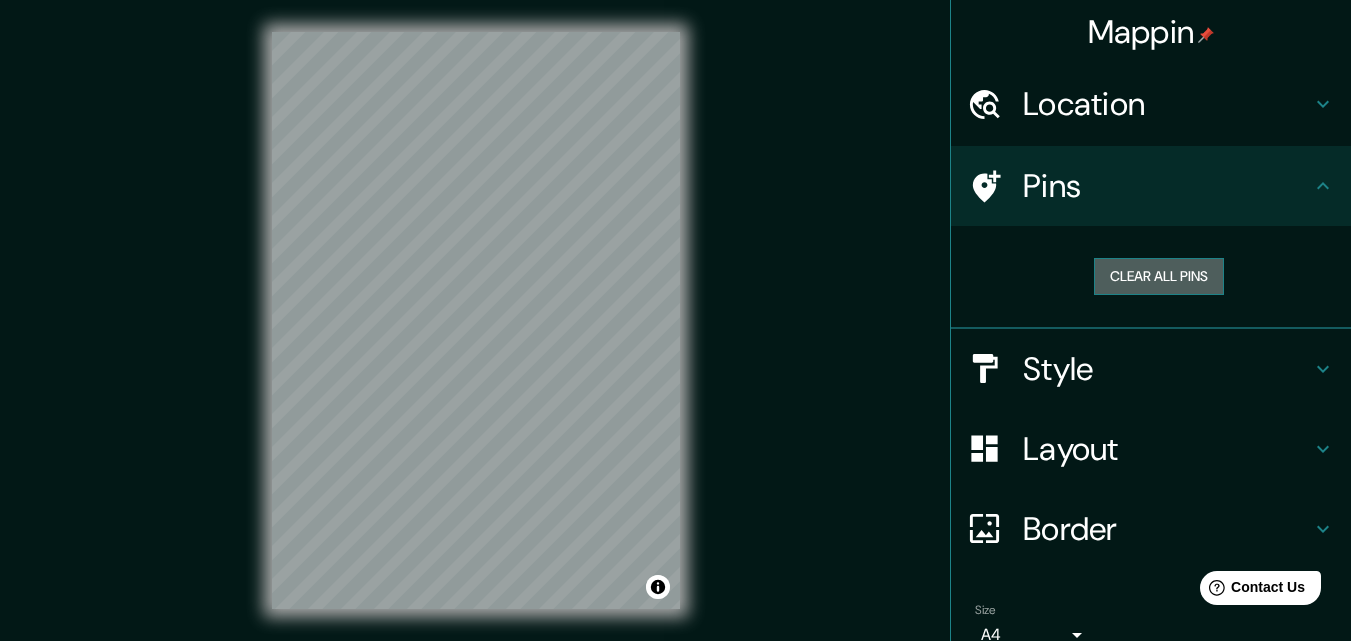
click at [1112, 278] on button "Clear all pins" at bounding box center [1159, 276] width 130 height 37
